Goal: Task Accomplishment & Management: Complete application form

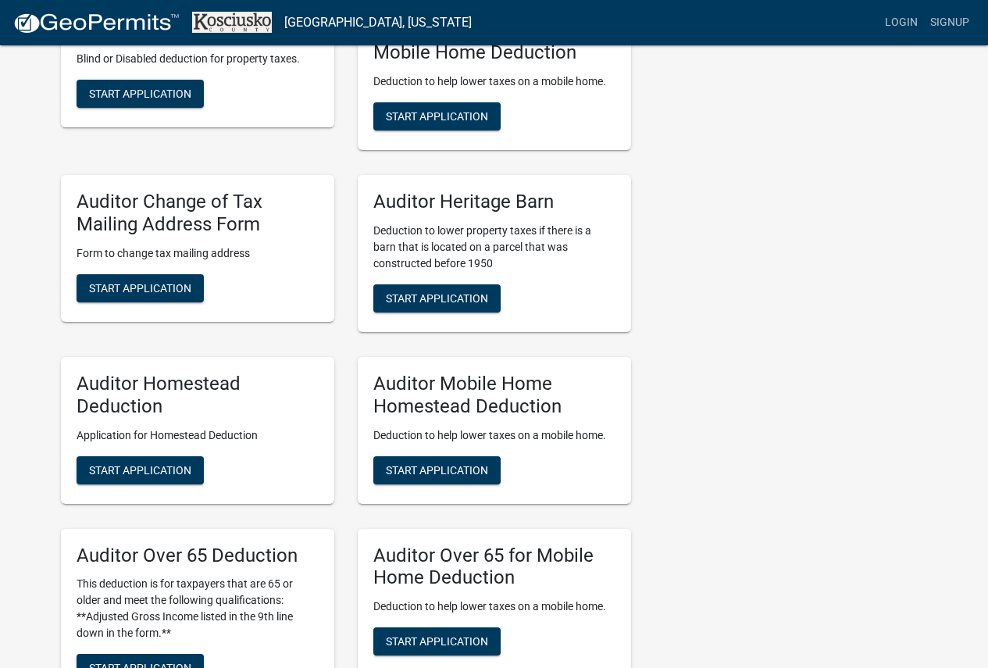
scroll to position [781, 0]
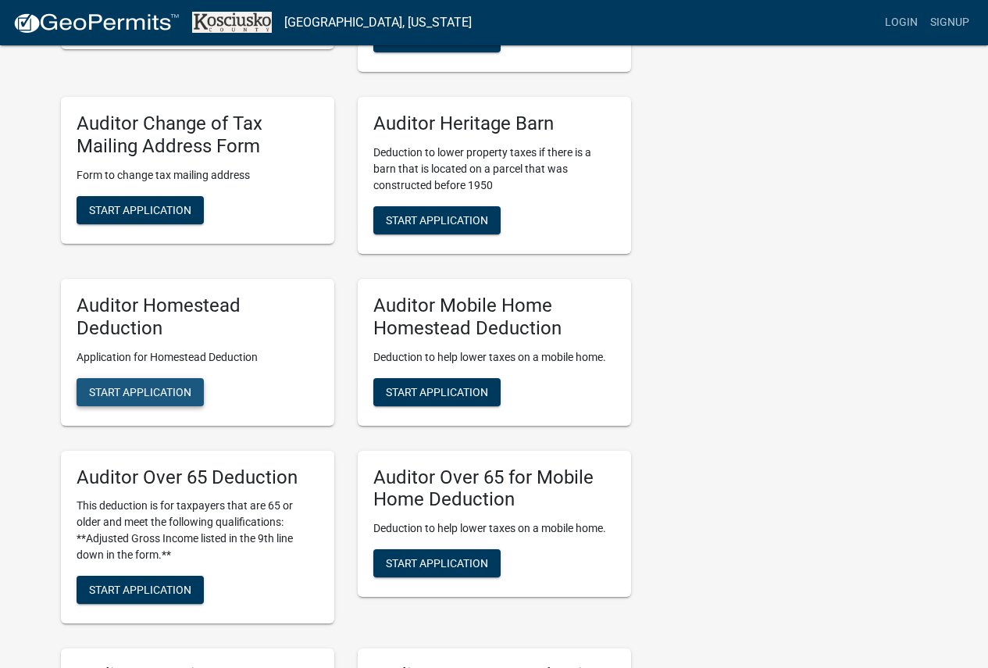
click at [155, 390] on span "Start Application" at bounding box center [140, 391] width 102 height 13
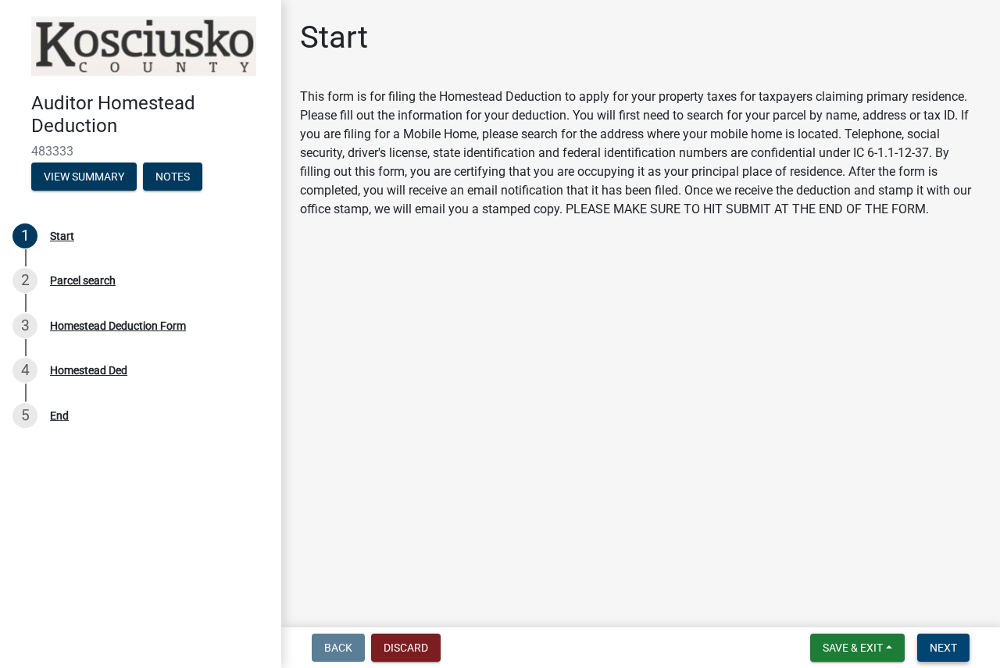
click at [957, 648] on span "Next" at bounding box center [943, 647] width 27 height 13
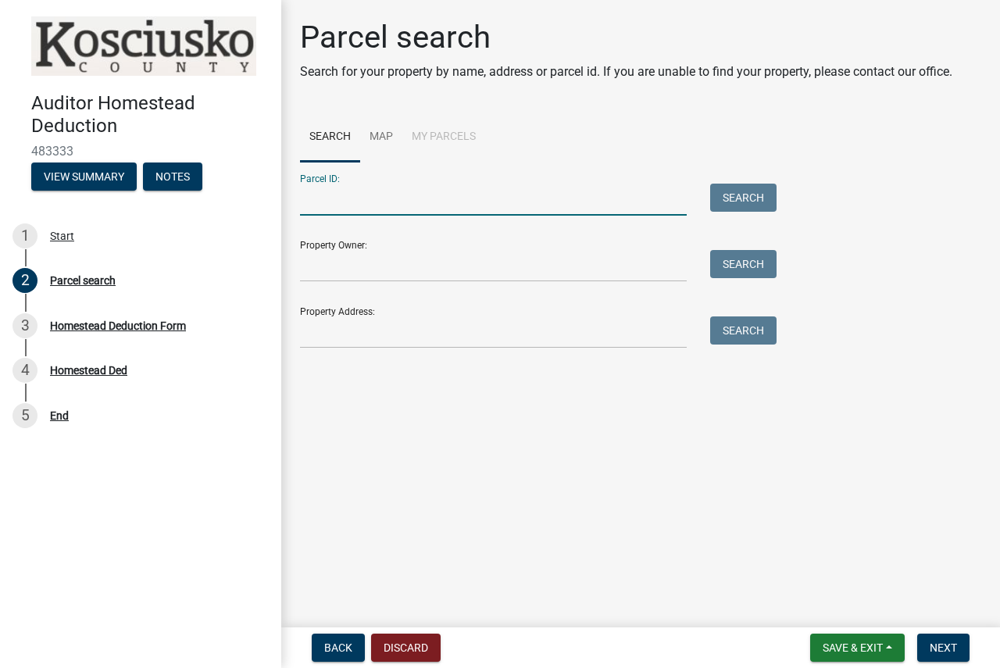
click at [370, 202] on input "Parcel ID:" at bounding box center [493, 200] width 387 height 32
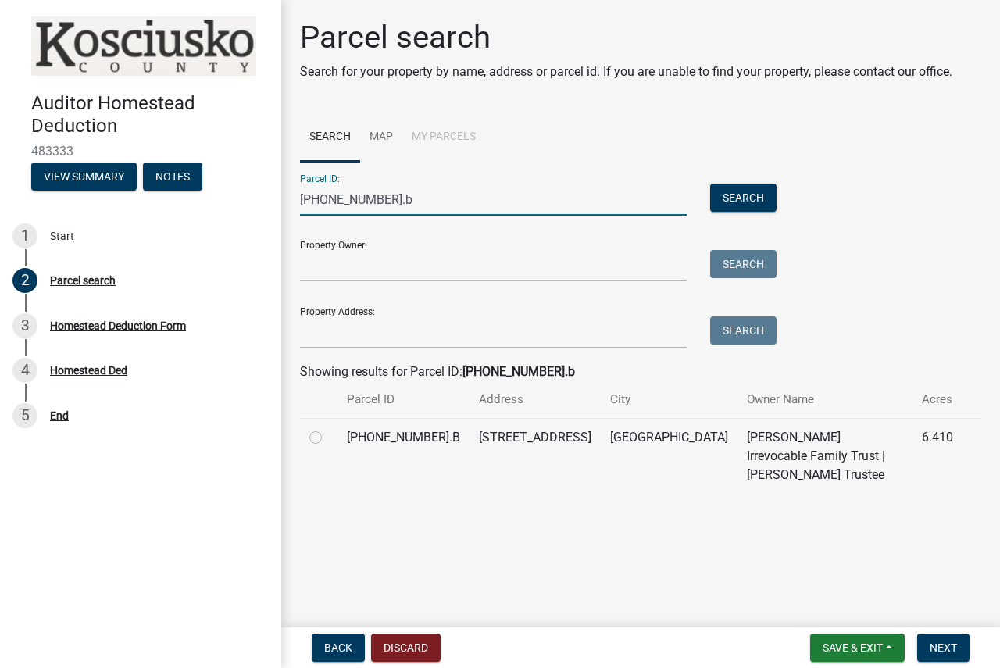
type input "[PHONE_NUMBER].b"
click at [328, 428] on label at bounding box center [328, 428] width 0 height 0
click at [328, 438] on input "radio" at bounding box center [333, 433] width 10 height 10
radio input "true"
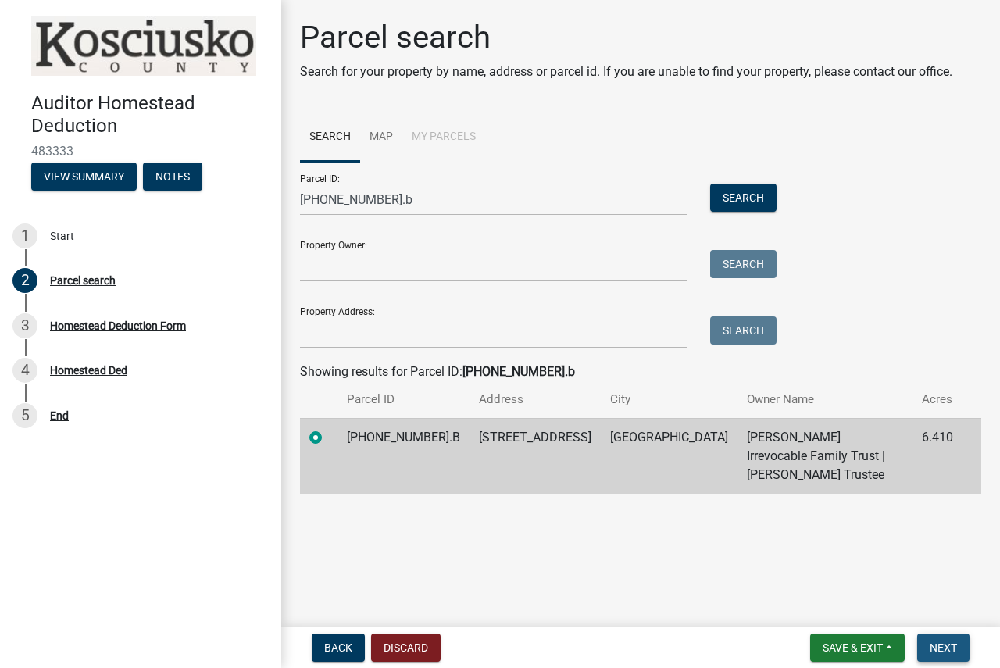
click at [935, 653] on span "Next" at bounding box center [943, 647] width 27 height 13
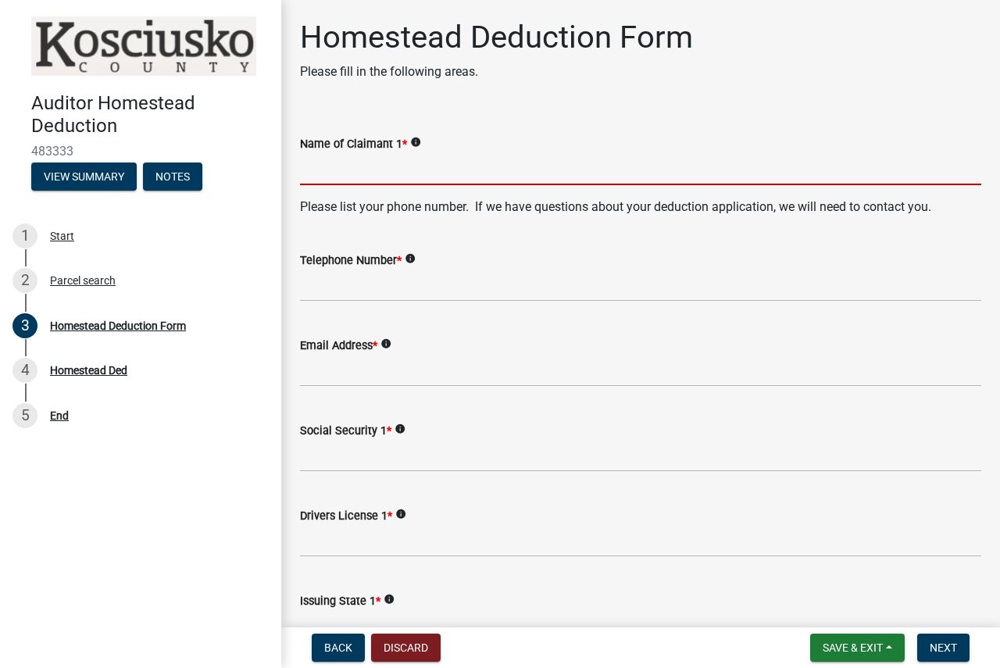
click at [418, 166] on input "Name of Claimant 1 *" at bounding box center [640, 169] width 681 height 32
type input "l"
type input "[PERSON_NAME]"
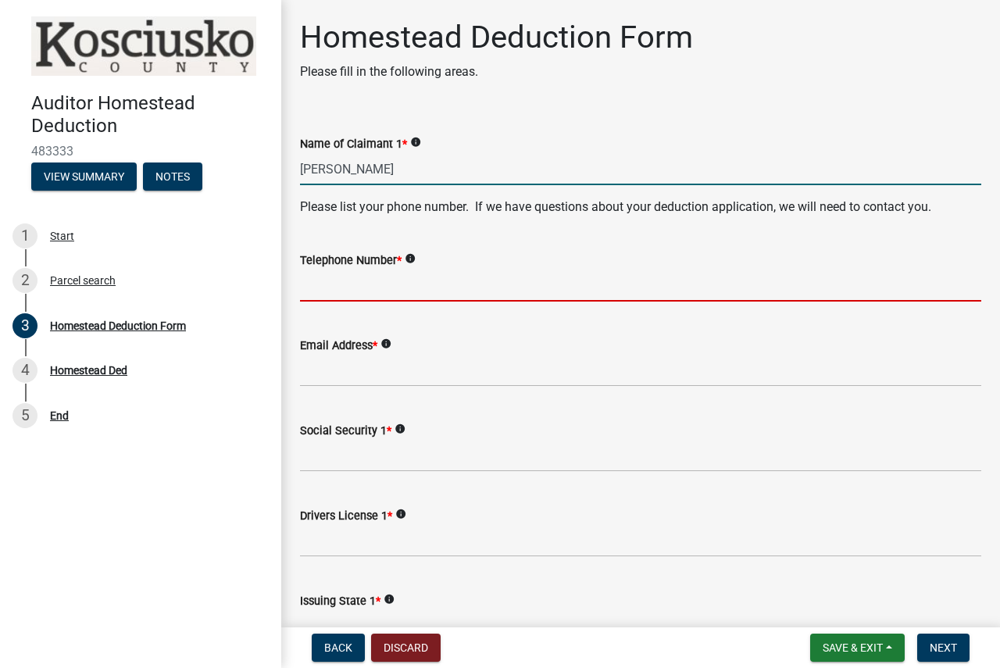
click at [417, 287] on input "Telephone Number *" at bounding box center [640, 286] width 681 height 32
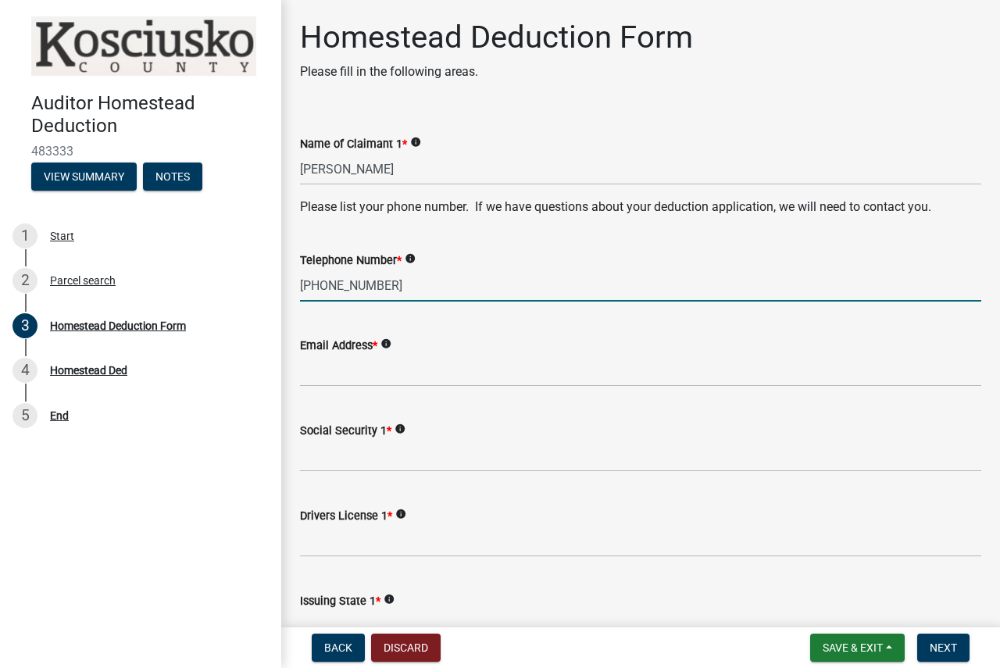
type input "[PHONE_NUMBER]"
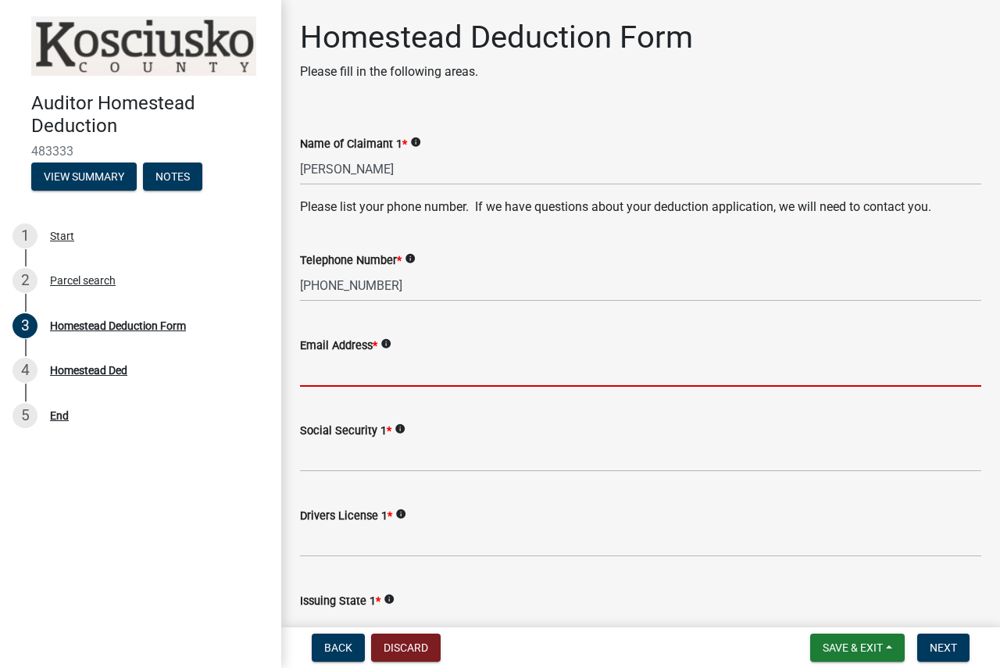
click at [415, 376] on input "Email Address *" at bounding box center [640, 371] width 681 height 32
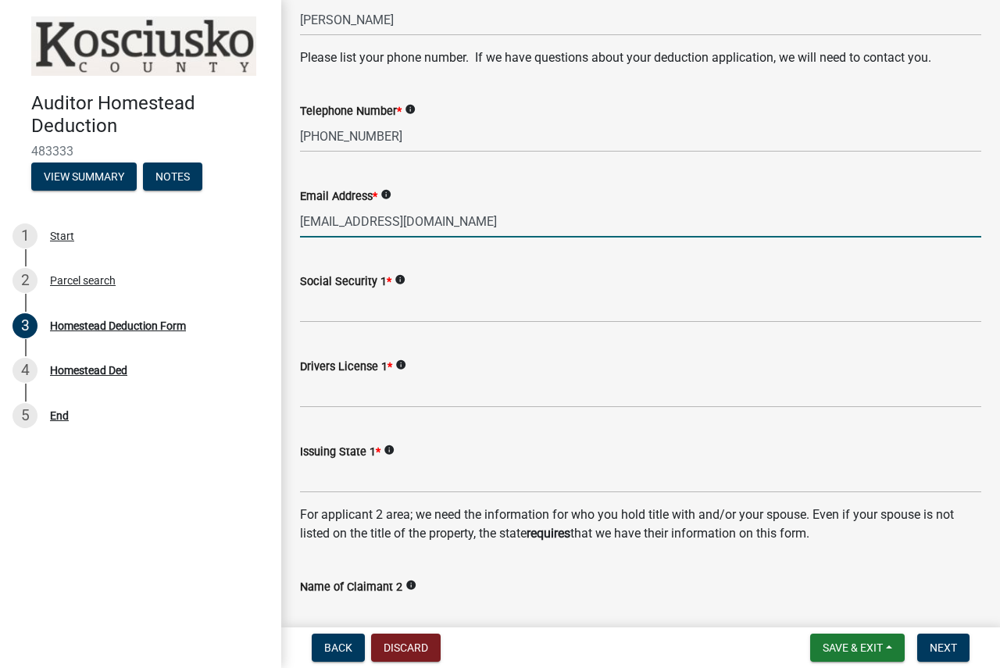
scroll to position [156, 0]
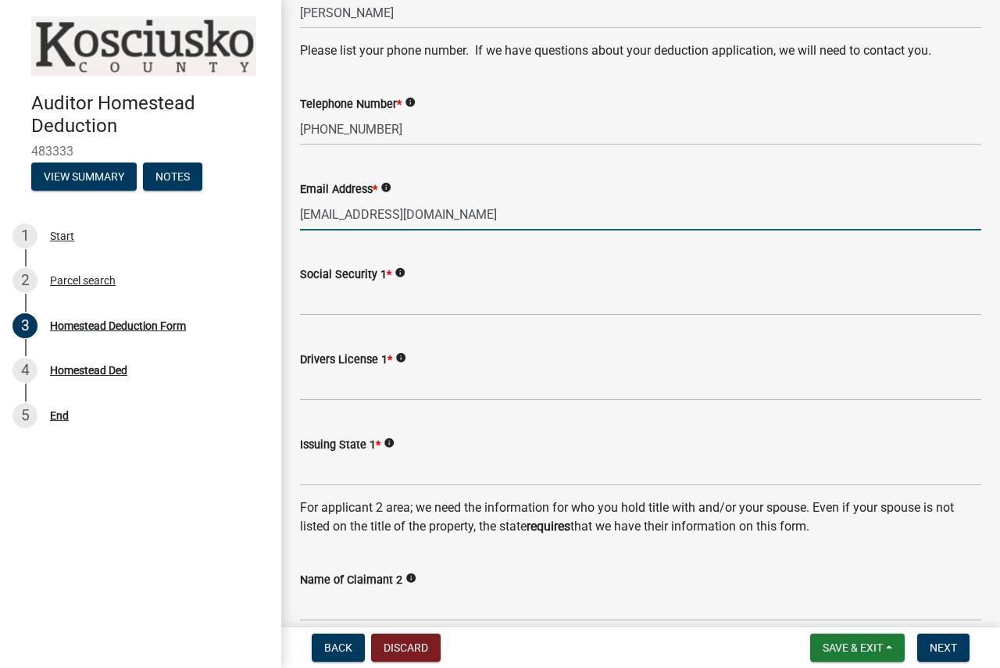
type input "[EMAIL_ADDRESS][DOMAIN_NAME]"
click at [398, 291] on form "Social Security 1 * info" at bounding box center [640, 290] width 681 height 51
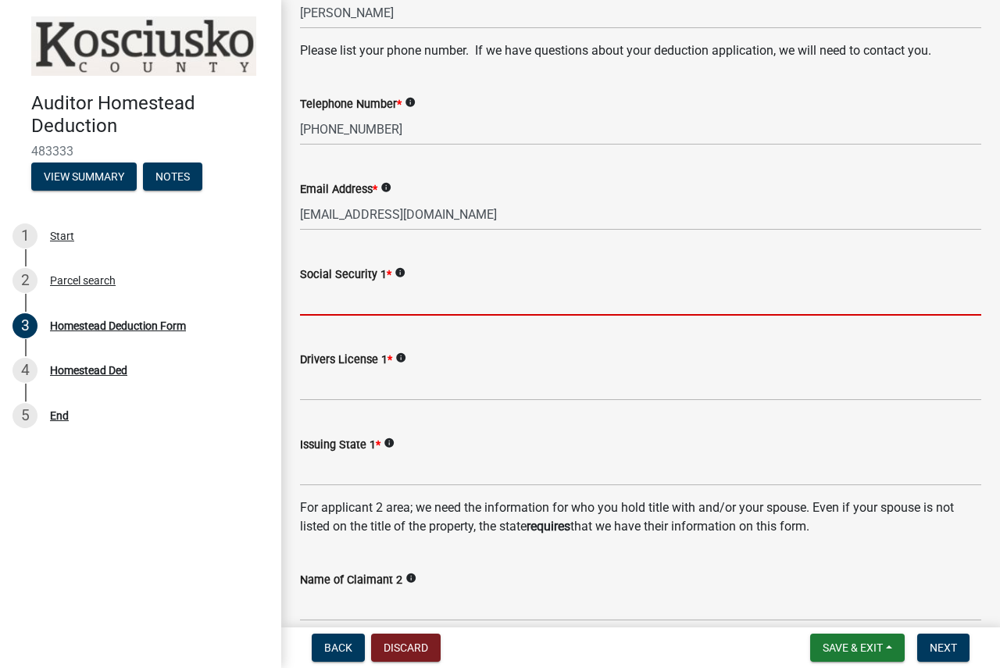
click at [401, 302] on input "Social Security 1 *" at bounding box center [640, 300] width 681 height 32
type input "23079"
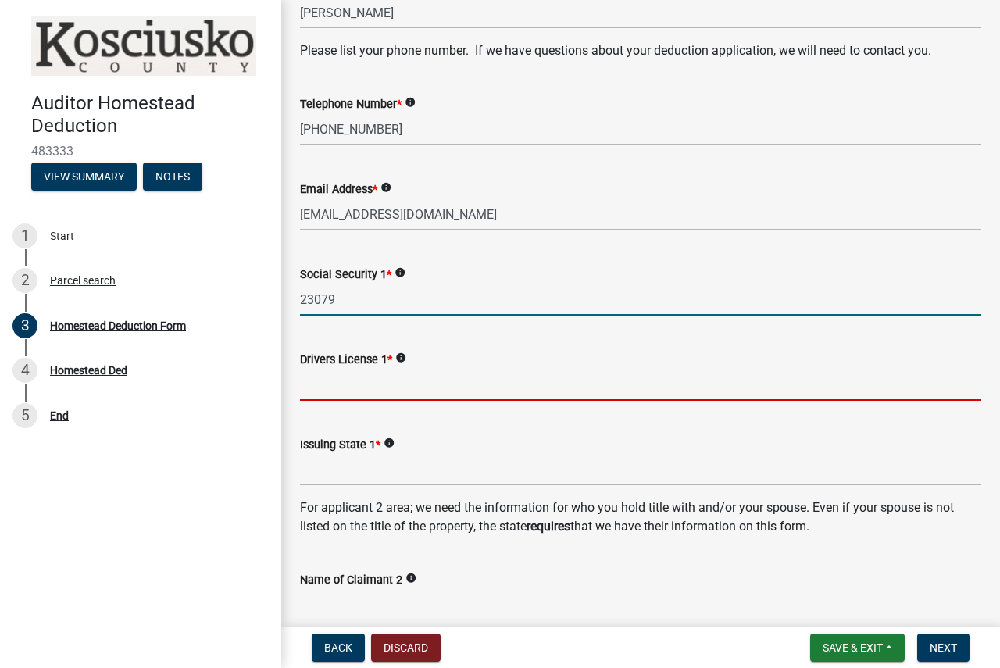
click at [372, 385] on input "Drivers License 1 *" at bounding box center [640, 385] width 681 height 32
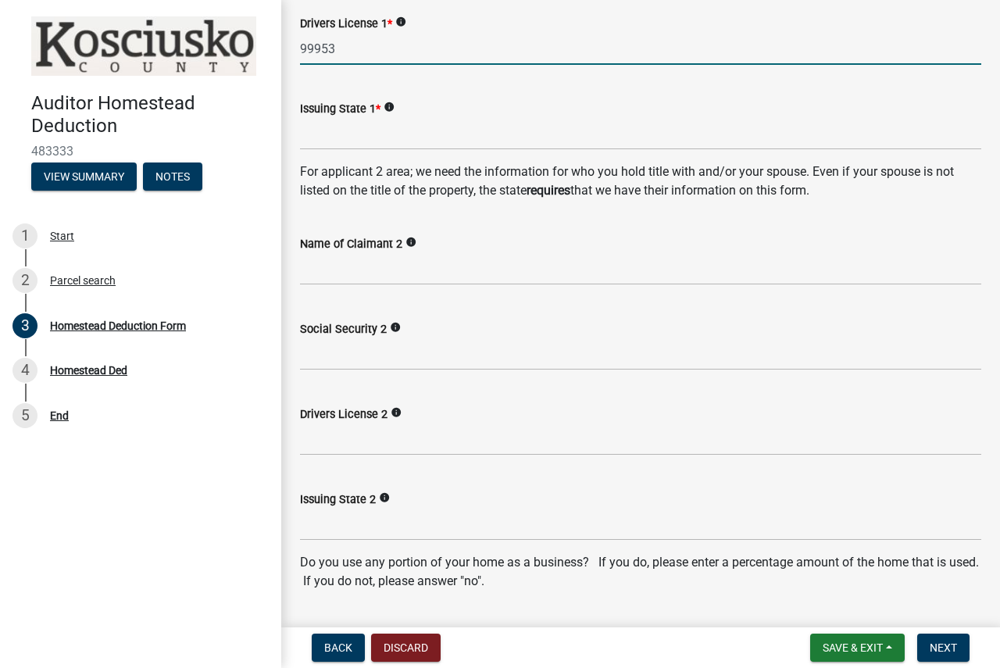
scroll to position [547, 0]
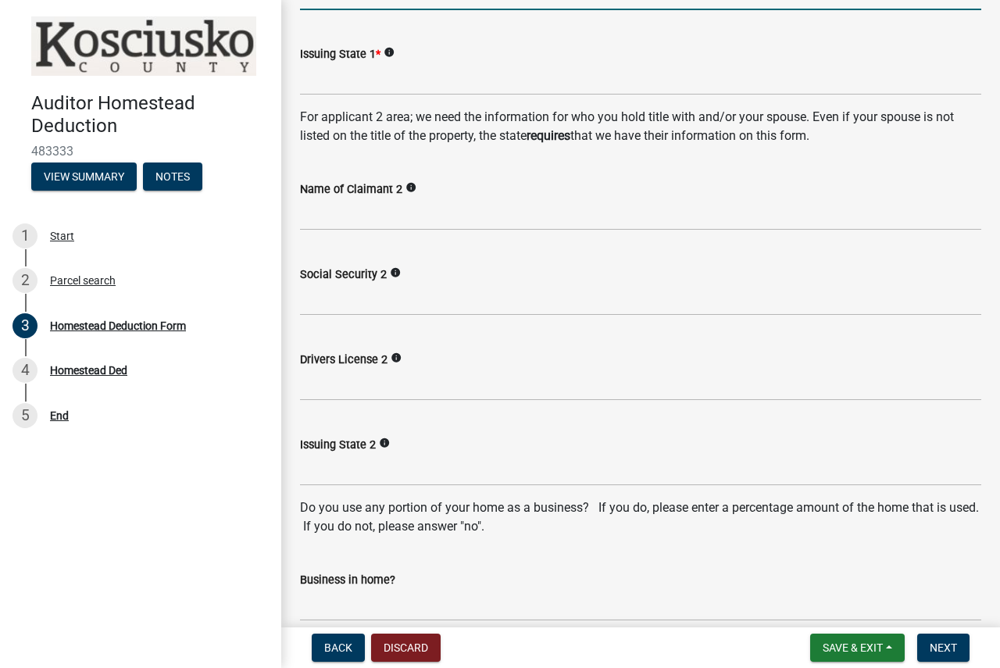
type input "99953"
click at [362, 304] on input "Social Security 2" at bounding box center [640, 300] width 681 height 32
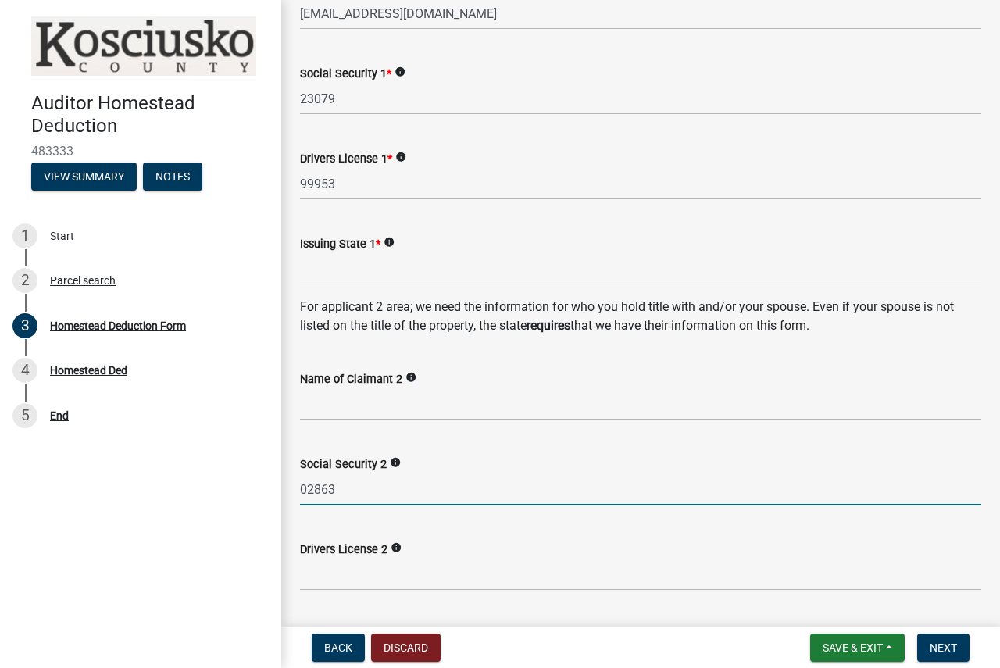
scroll to position [313, 0]
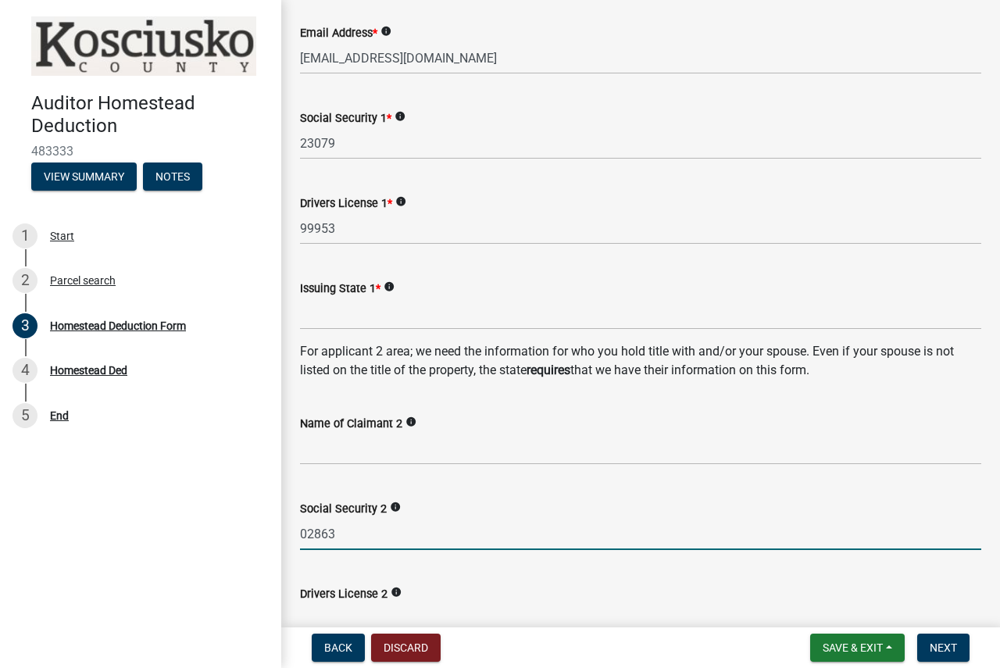
type input "02863"
click at [357, 311] on input "Issuing State 1 *" at bounding box center [640, 314] width 681 height 32
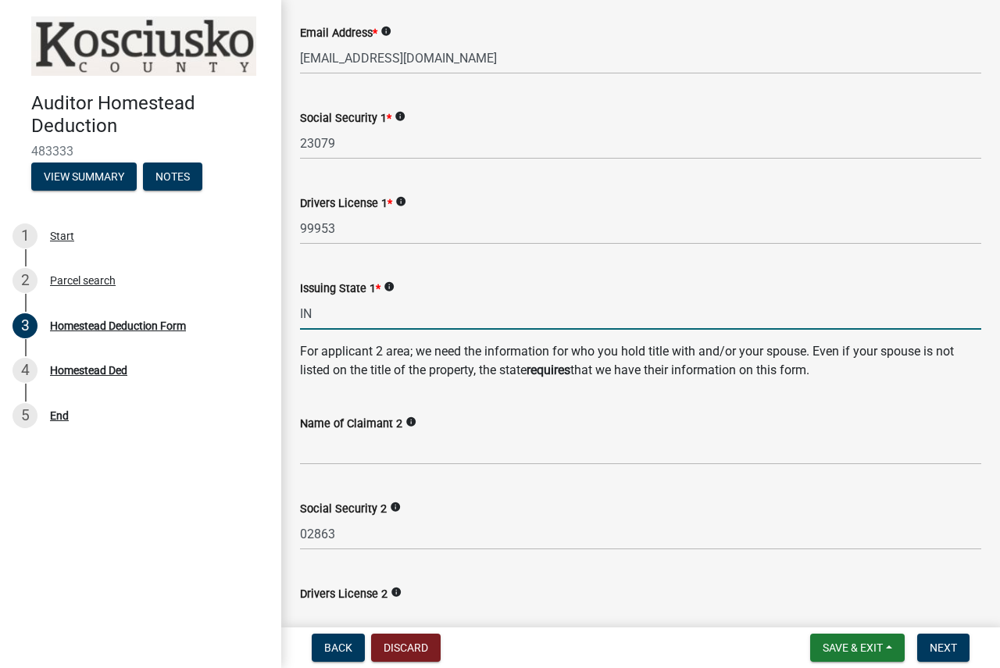
type input "IN"
click at [373, 441] on input "Name of Claimant 2" at bounding box center [640, 449] width 681 height 32
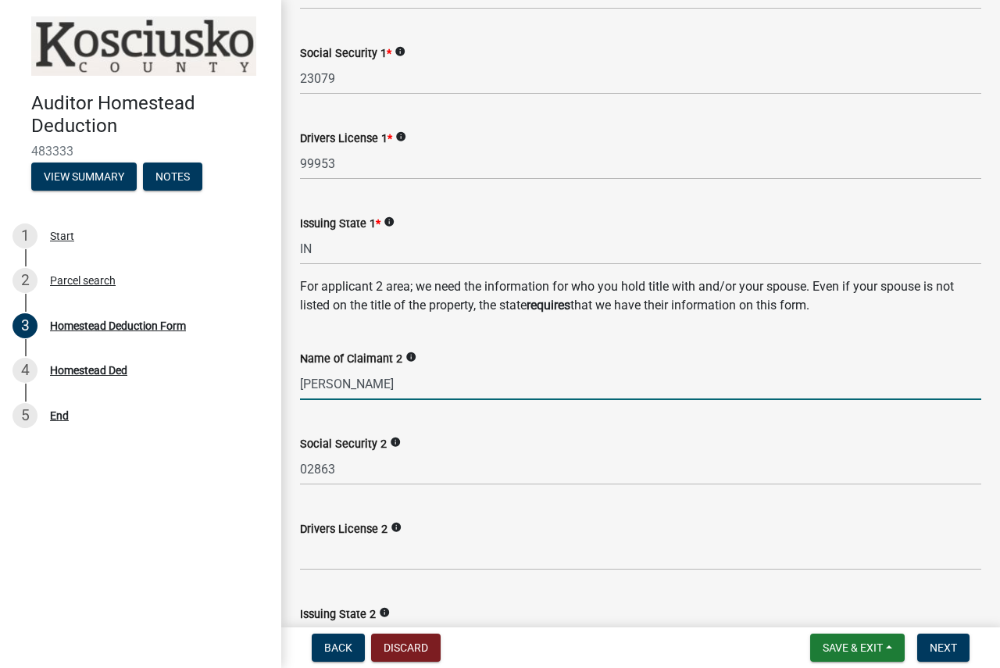
scroll to position [625, 0]
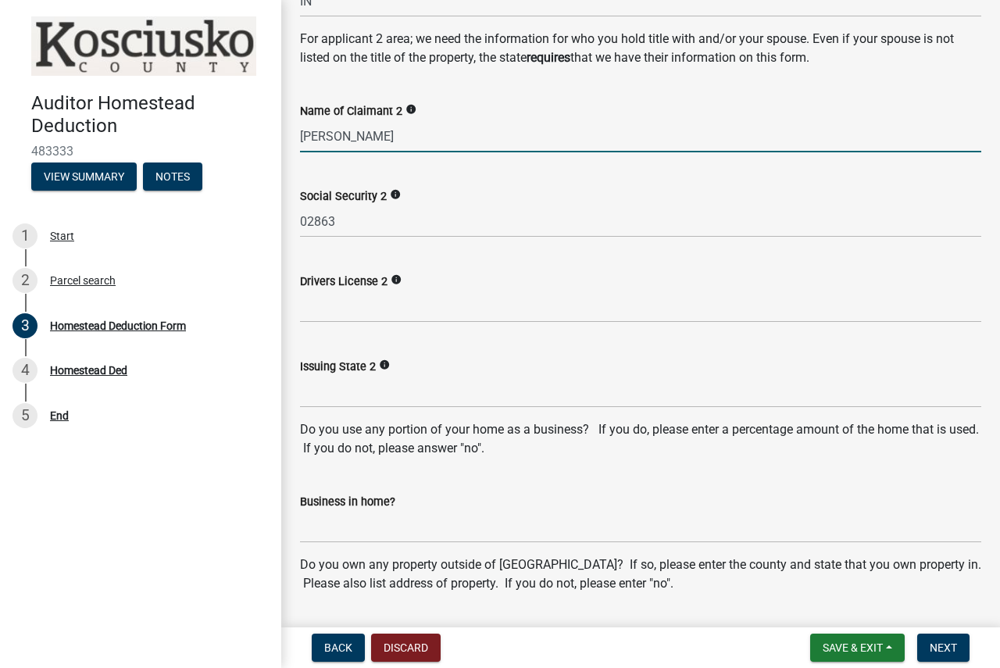
type input "[PERSON_NAME]"
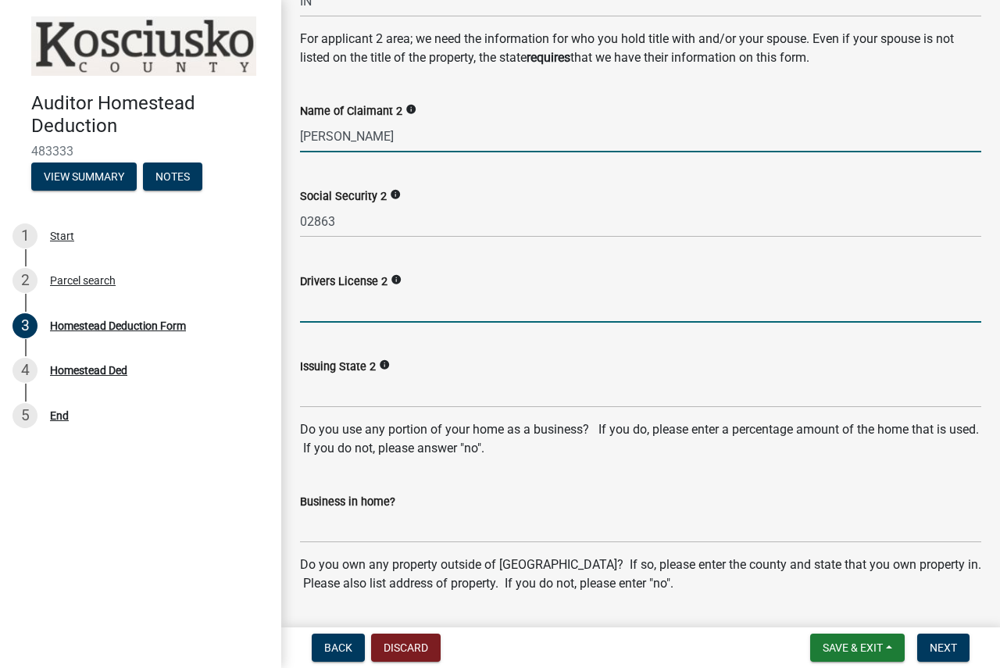
click at [352, 306] on input "Drivers License 2" at bounding box center [640, 307] width 681 height 32
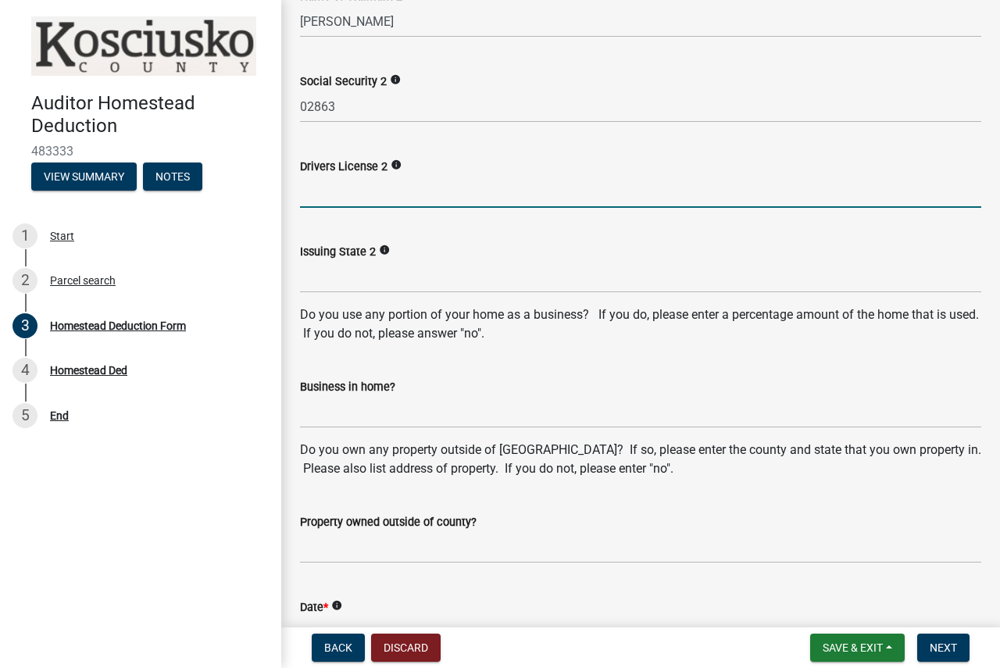
scroll to position [859, 0]
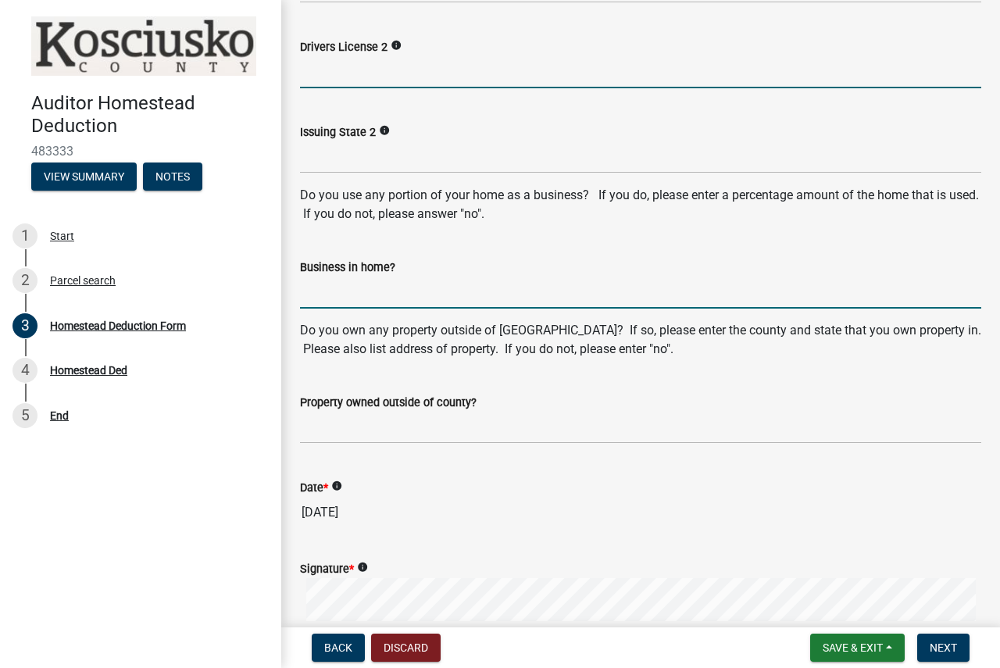
click at [335, 296] on input "Business in home?" at bounding box center [640, 293] width 681 height 32
type input "NO"
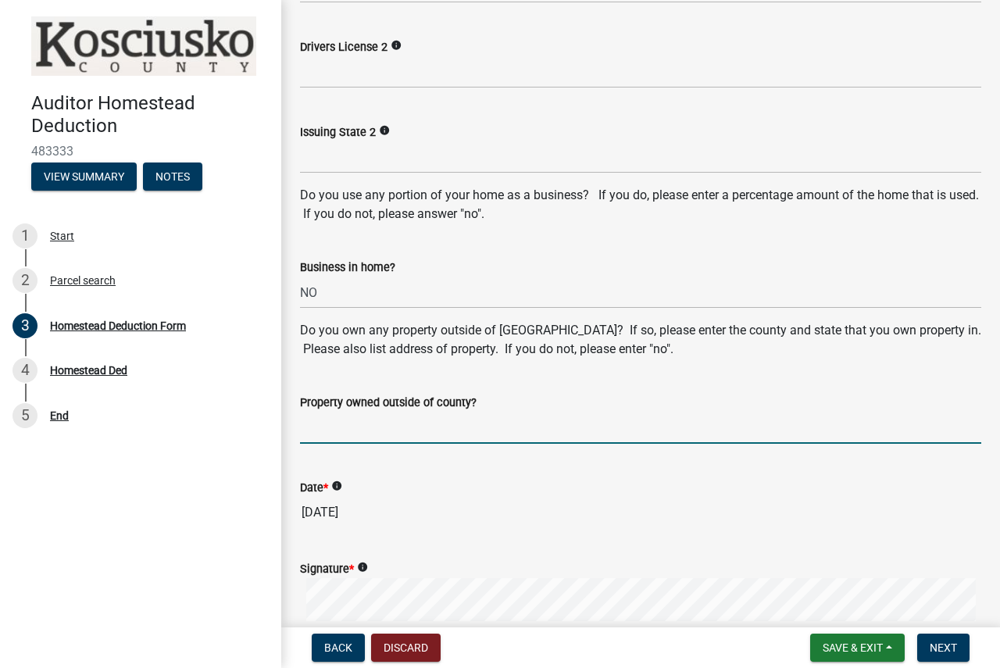
click at [339, 420] on input "Property owned outside of county?" at bounding box center [640, 428] width 681 height 32
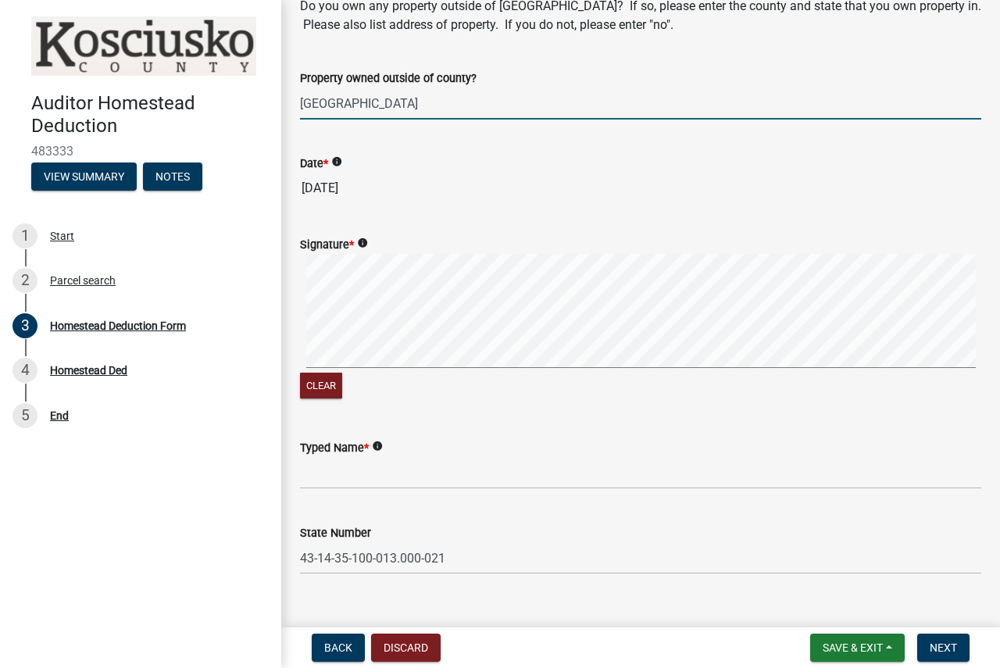
scroll to position [1210, 0]
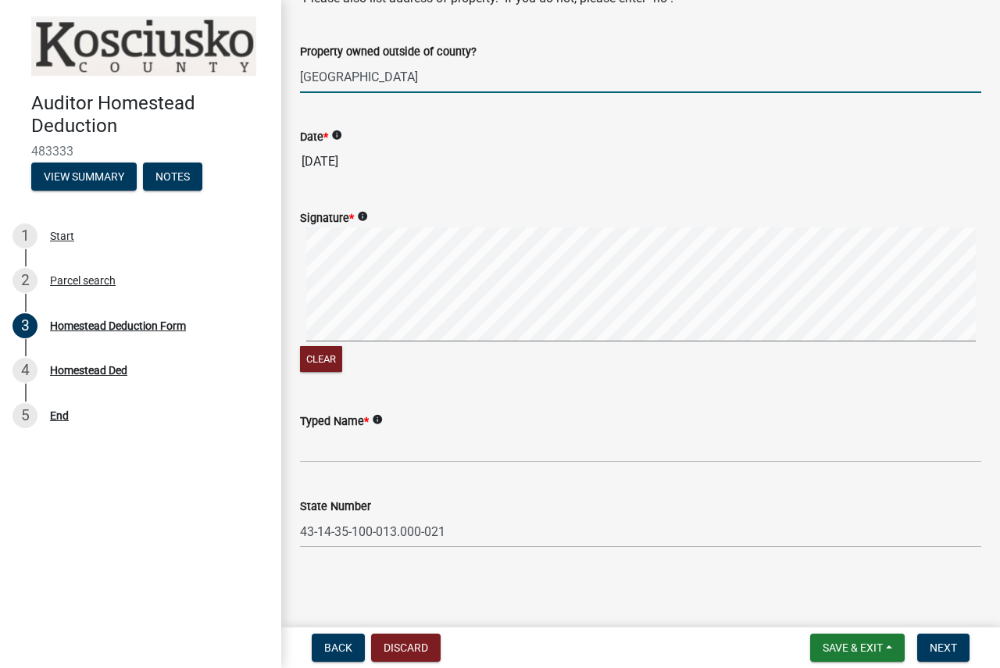
type input "[GEOGRAPHIC_DATA]"
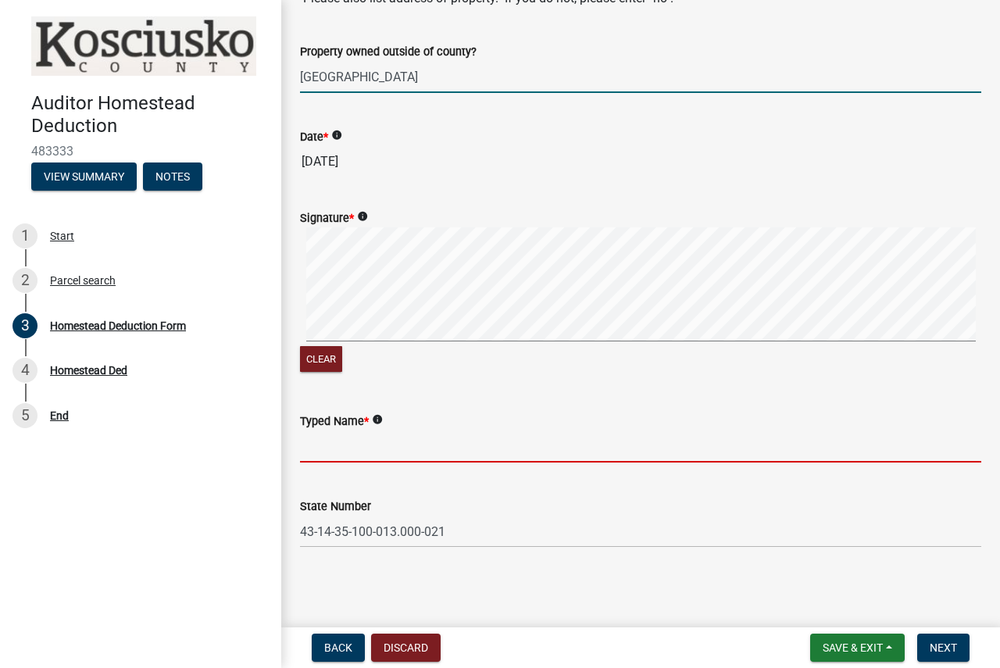
drag, startPoint x: 330, startPoint y: 449, endPoint x: 313, endPoint y: 431, distance: 24.9
click at [327, 455] on input "Typed Name *" at bounding box center [640, 447] width 681 height 32
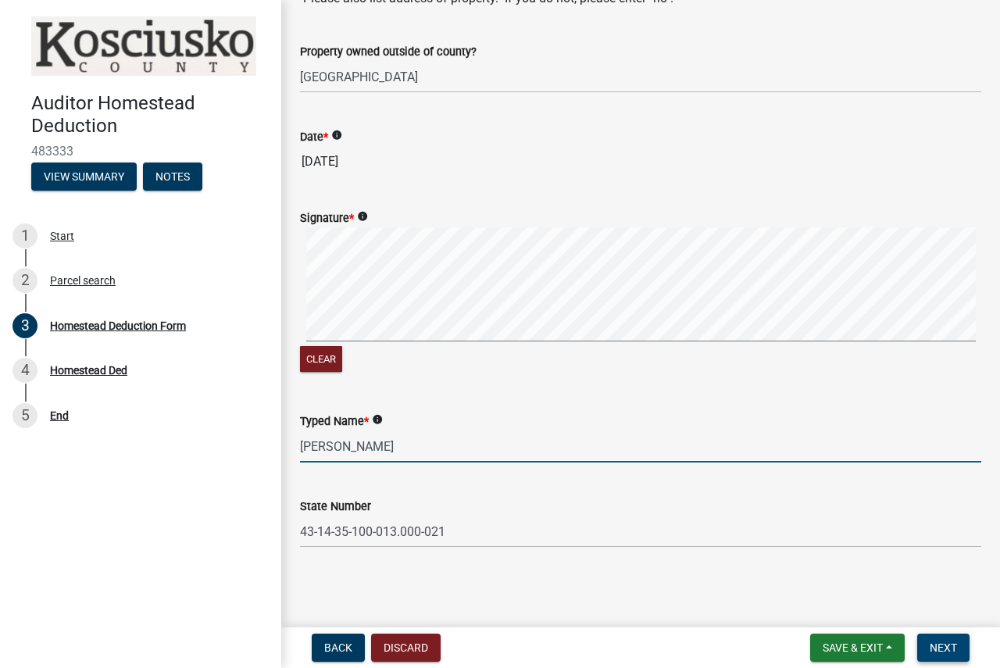
type input "[PERSON_NAME]"
click at [948, 652] on span "Next" at bounding box center [943, 647] width 27 height 13
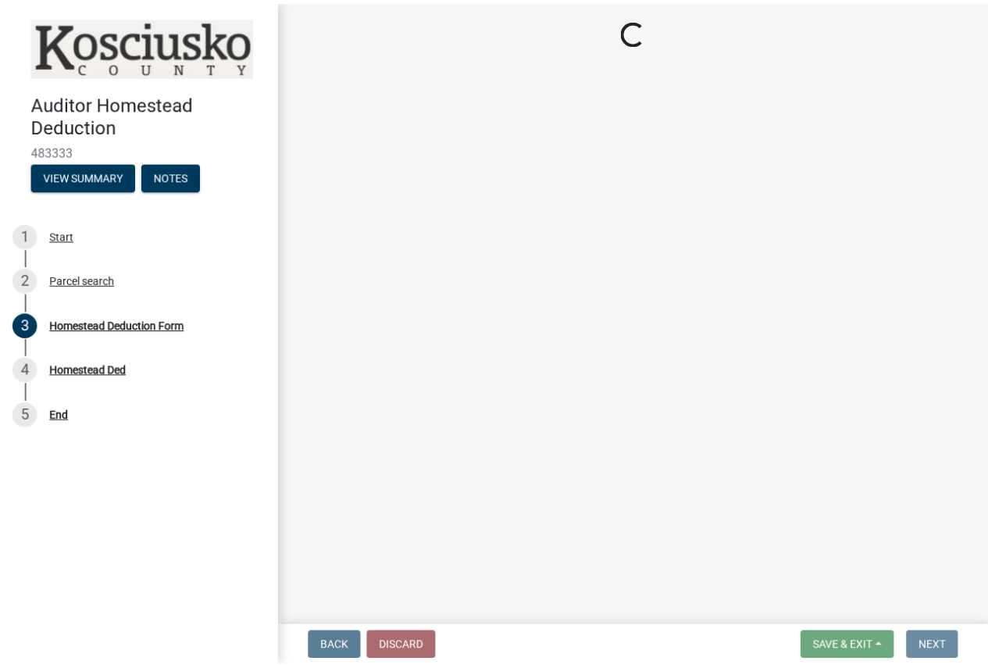
scroll to position [0, 0]
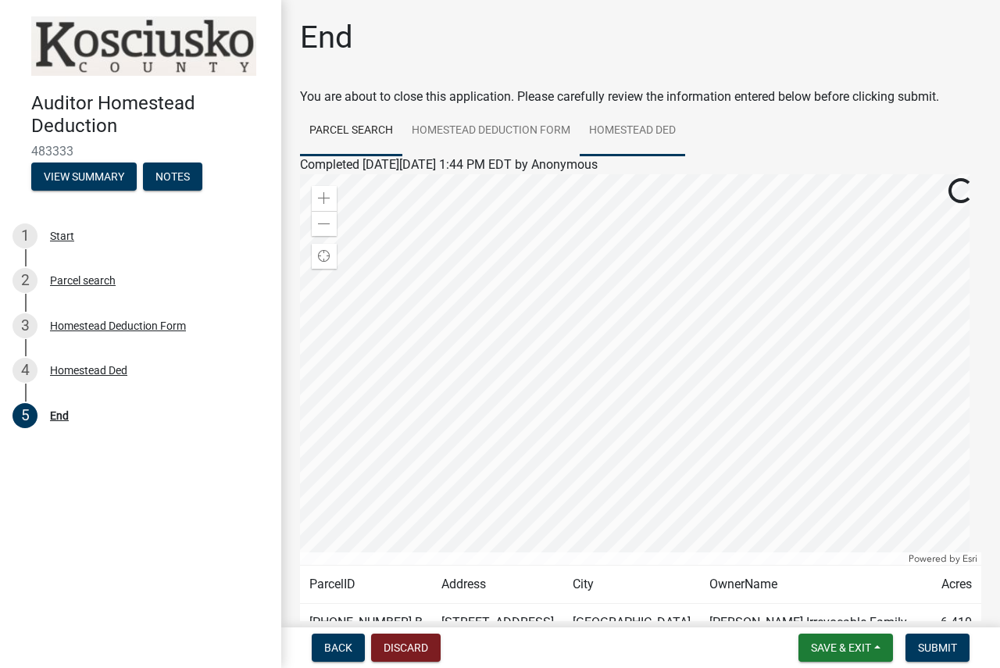
click at [636, 126] on link "Homestead Ded" at bounding box center [632, 131] width 105 height 50
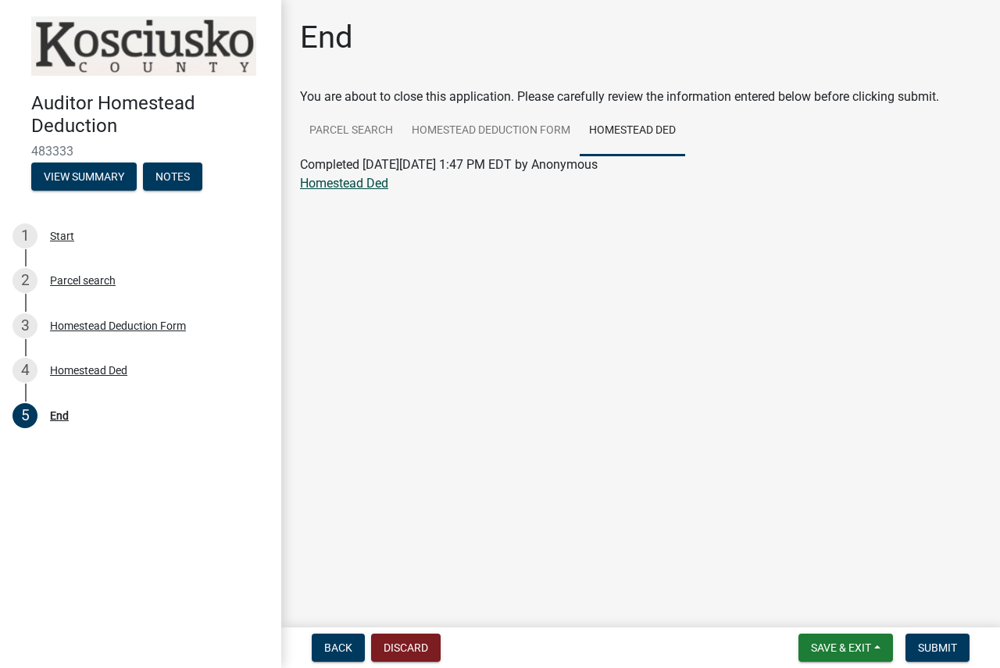
click at [331, 177] on link "Homestead Ded" at bounding box center [344, 183] width 88 height 15
click at [936, 649] on span "Submit" at bounding box center [937, 647] width 39 height 13
